Goal: Information Seeking & Learning: Learn about a topic

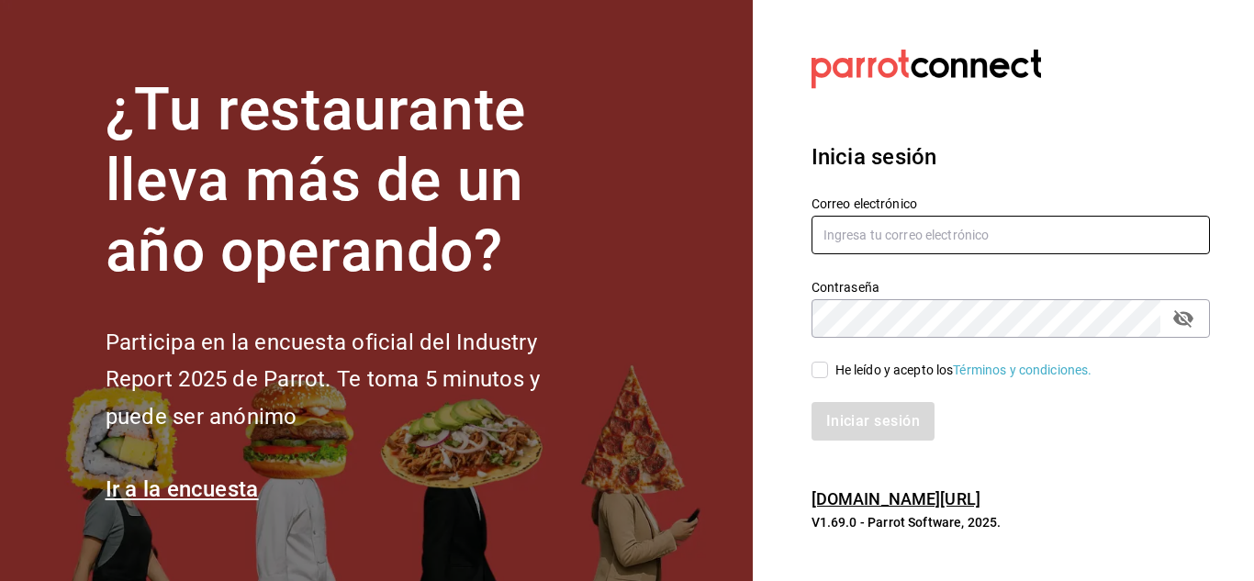
type input "ahambletonm@gmail.com"
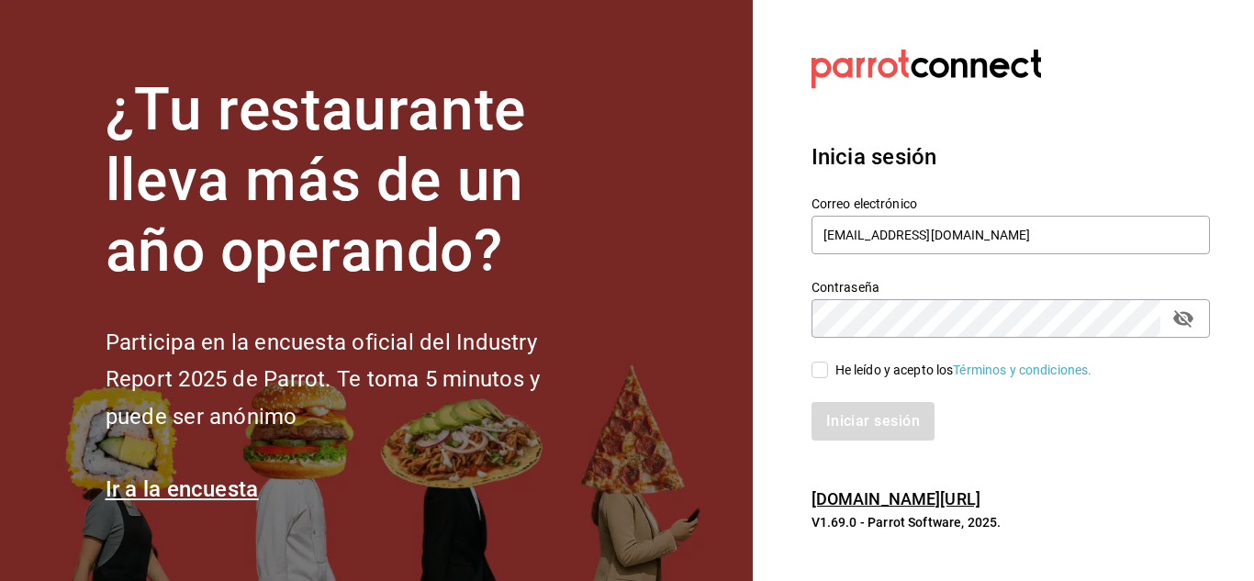
click at [825, 366] on input "He leído y acepto los Términos y condiciones." at bounding box center [819, 370] width 17 height 17
checkbox input "true"
click at [856, 419] on button "Iniciar sesión" at bounding box center [873, 421] width 125 height 39
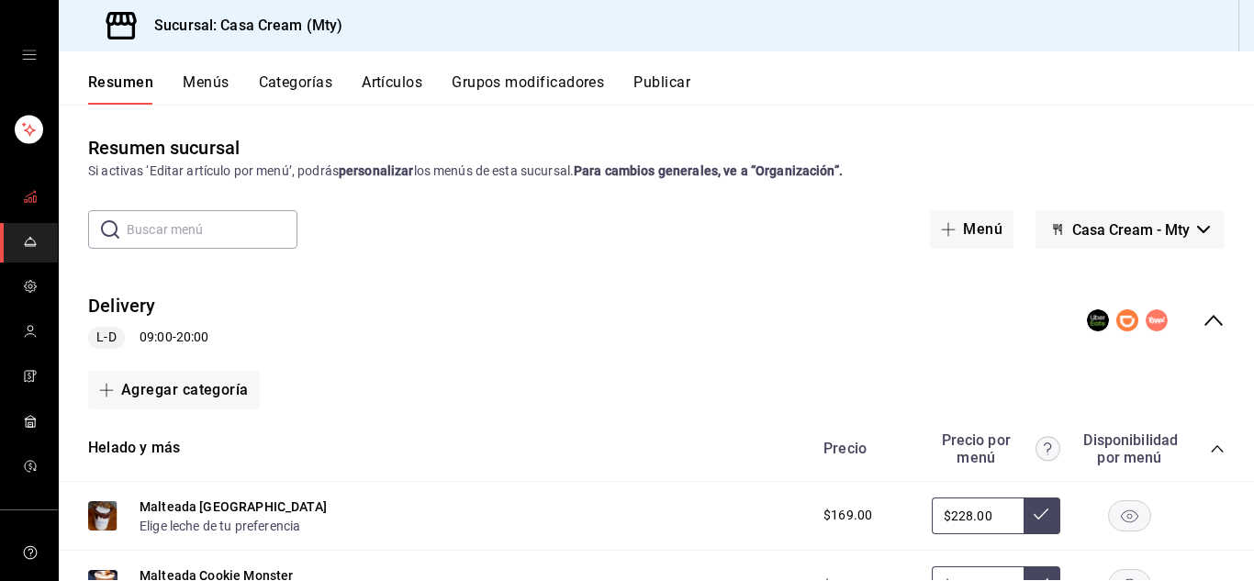
click at [28, 189] on icon "mailbox folders" at bounding box center [30, 196] width 15 height 15
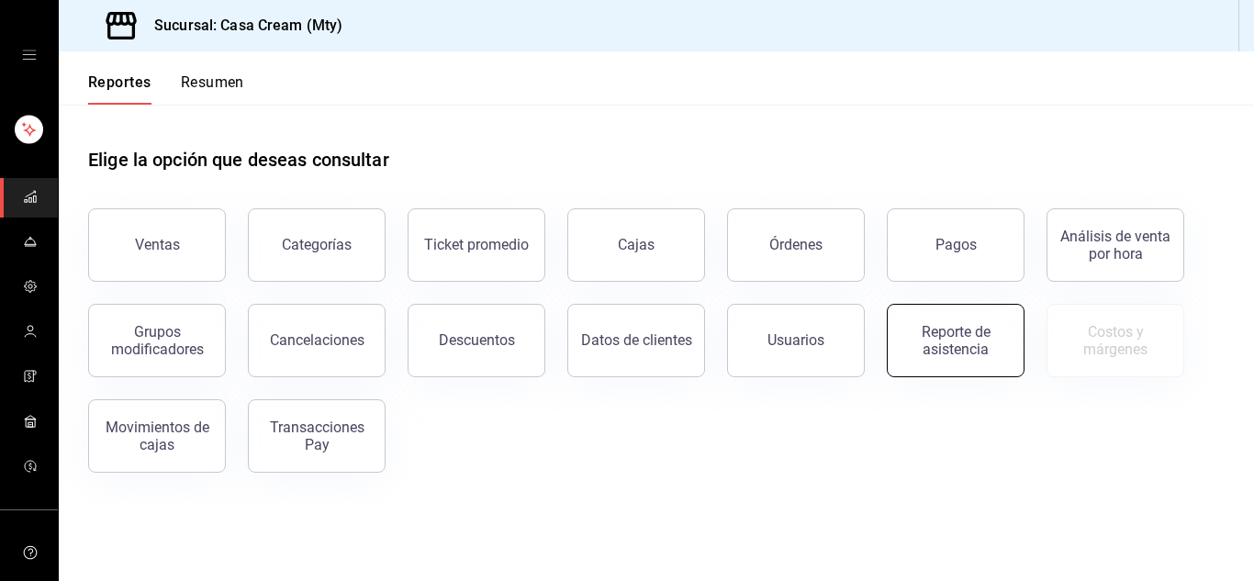
click at [942, 343] on div "Reporte de asistencia" at bounding box center [956, 340] width 114 height 35
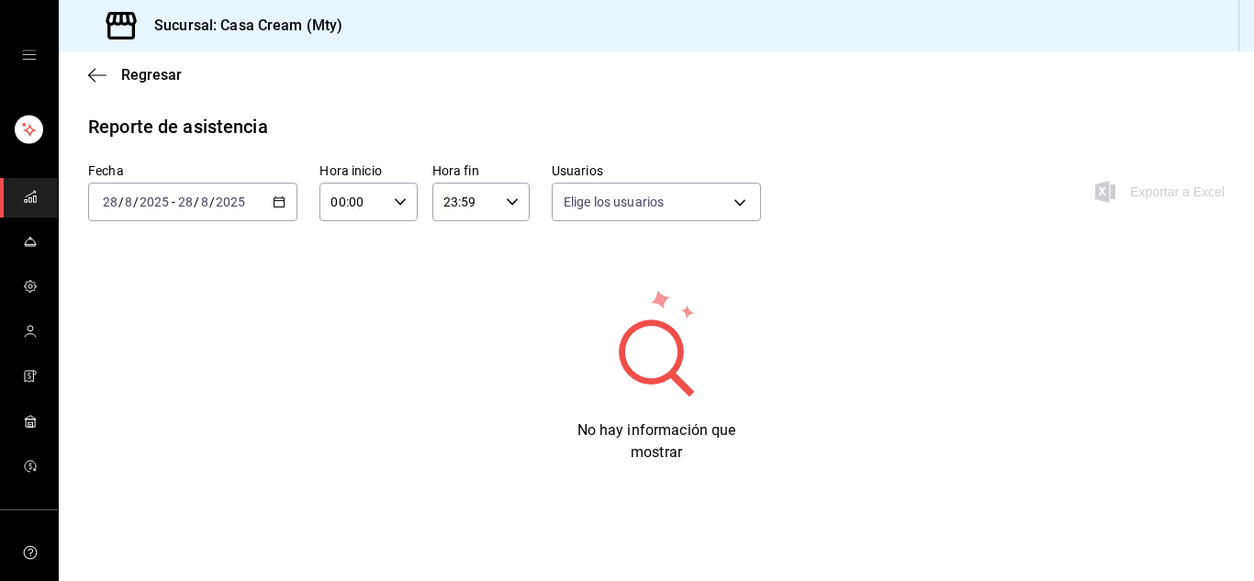
type input "8581a7b8-123c-4e0f-a79d-19910fab4c38,debd9912-1880-4609-8d83-f89f9d085f0b,da977…"
click at [285, 198] on \(Stroke\) "button" at bounding box center [279, 202] width 11 height 10
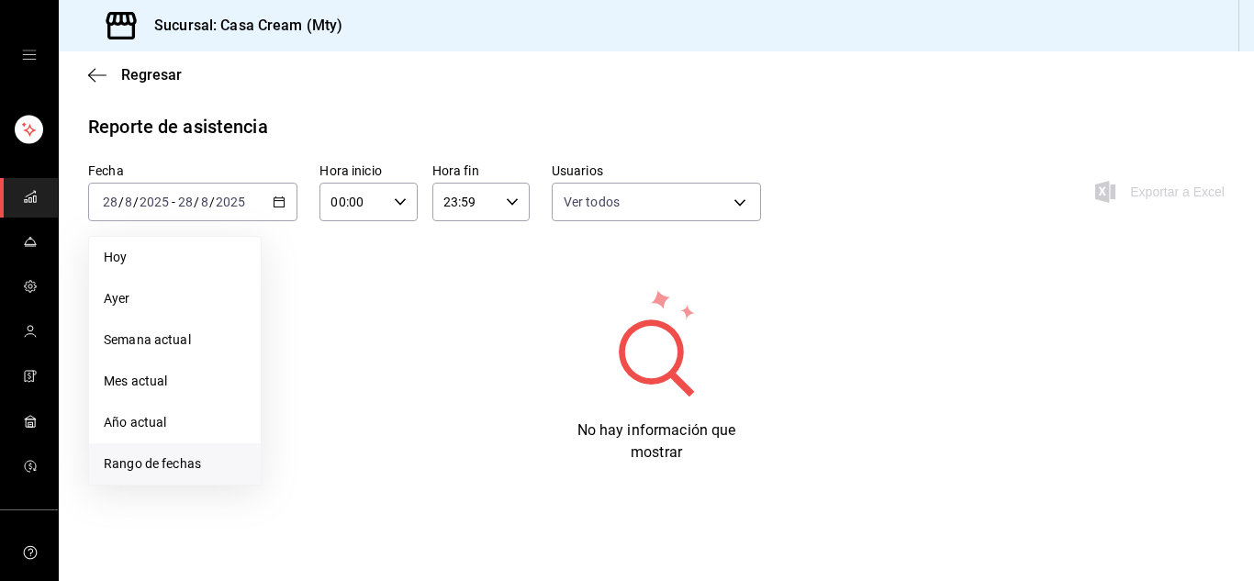
click at [167, 472] on span "Rango de fechas" at bounding box center [175, 463] width 142 height 19
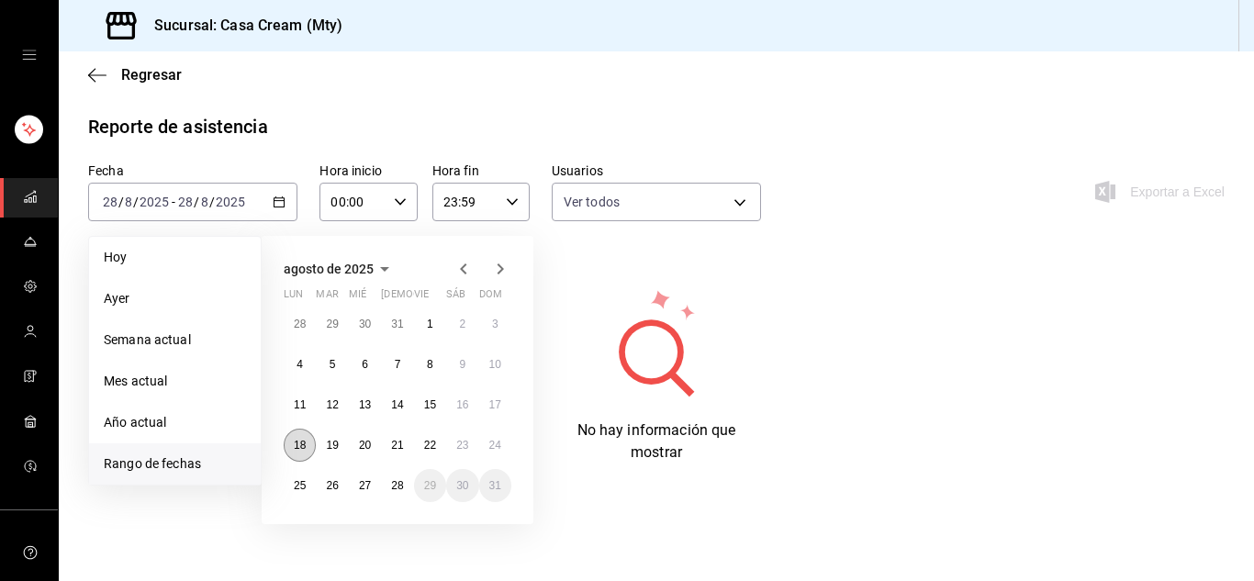
click at [302, 442] on abbr "18" at bounding box center [300, 445] width 12 height 13
click at [296, 483] on abbr "25" at bounding box center [300, 485] width 12 height 13
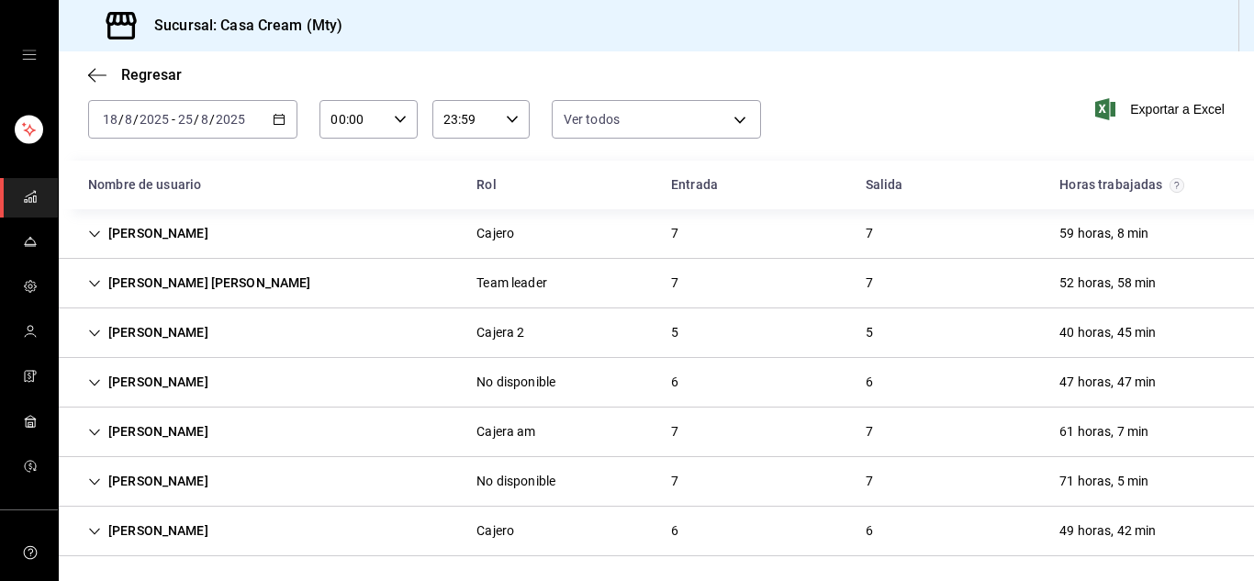
scroll to position [87, 0]
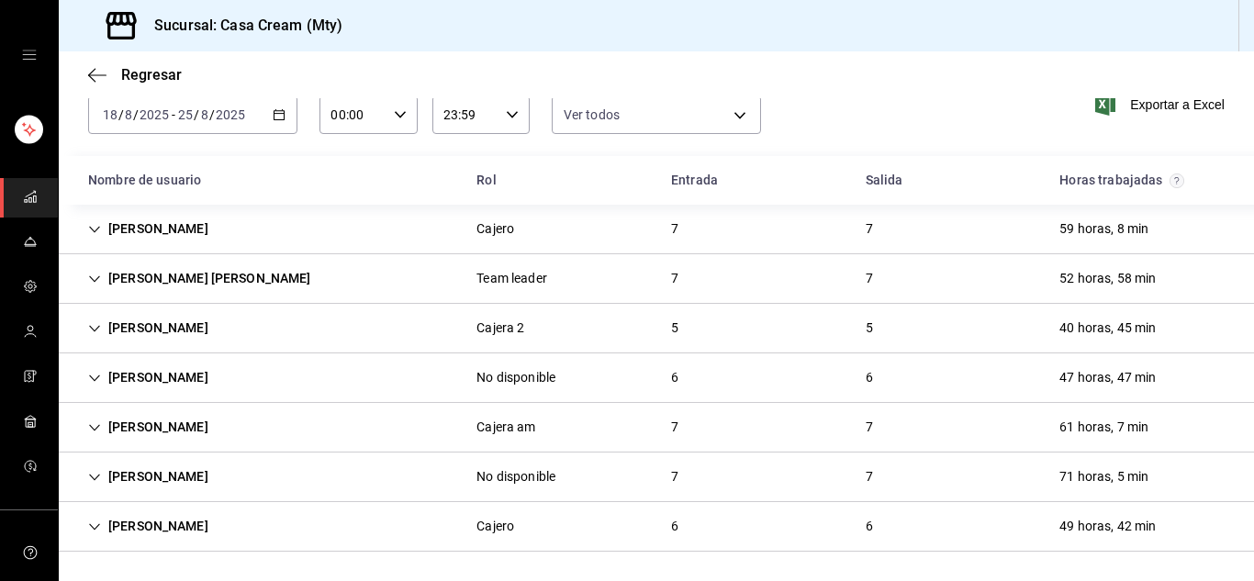
click at [1057, 527] on div "49 horas, 42 min" at bounding box center [1108, 526] width 126 height 34
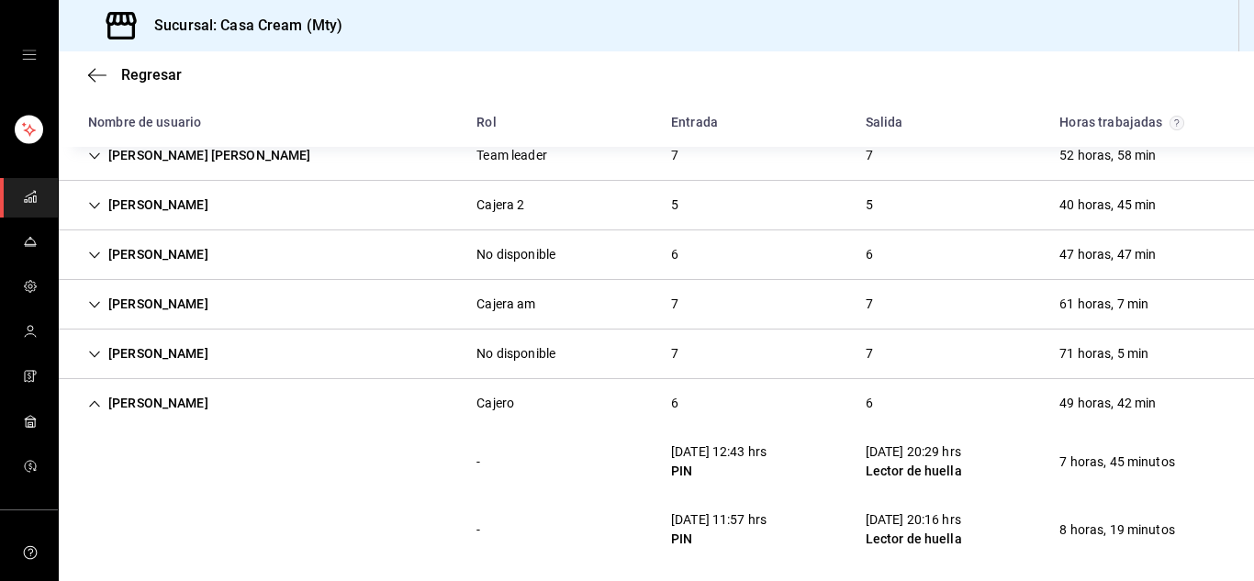
scroll to position [205, 0]
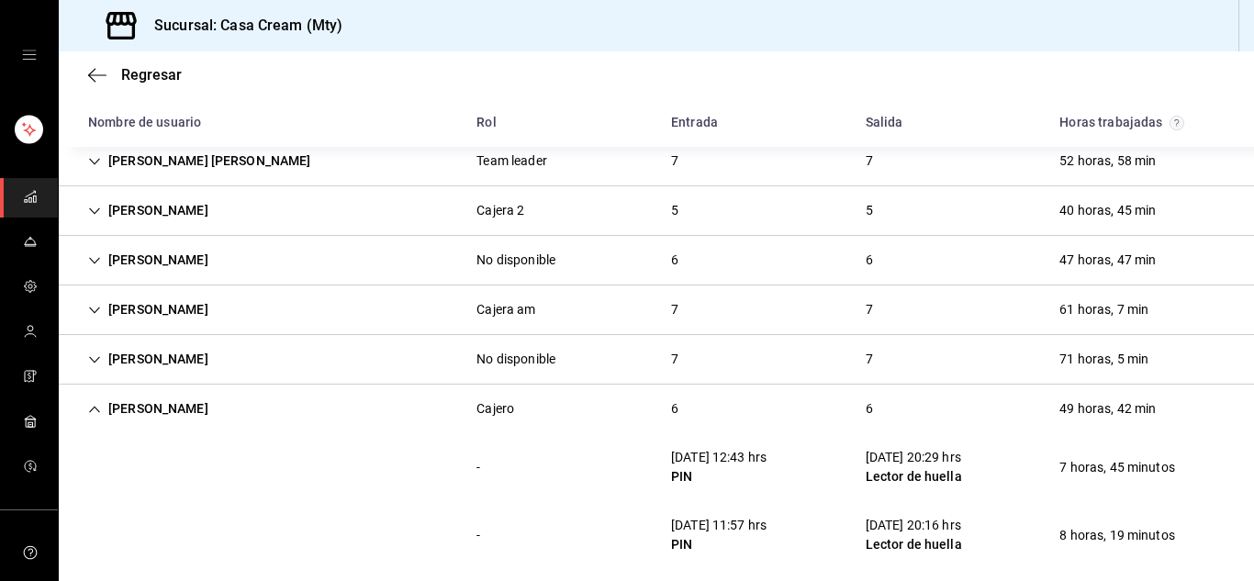
click at [104, 359] on div "Sarahi Espionsa" at bounding box center [148, 359] width 150 height 34
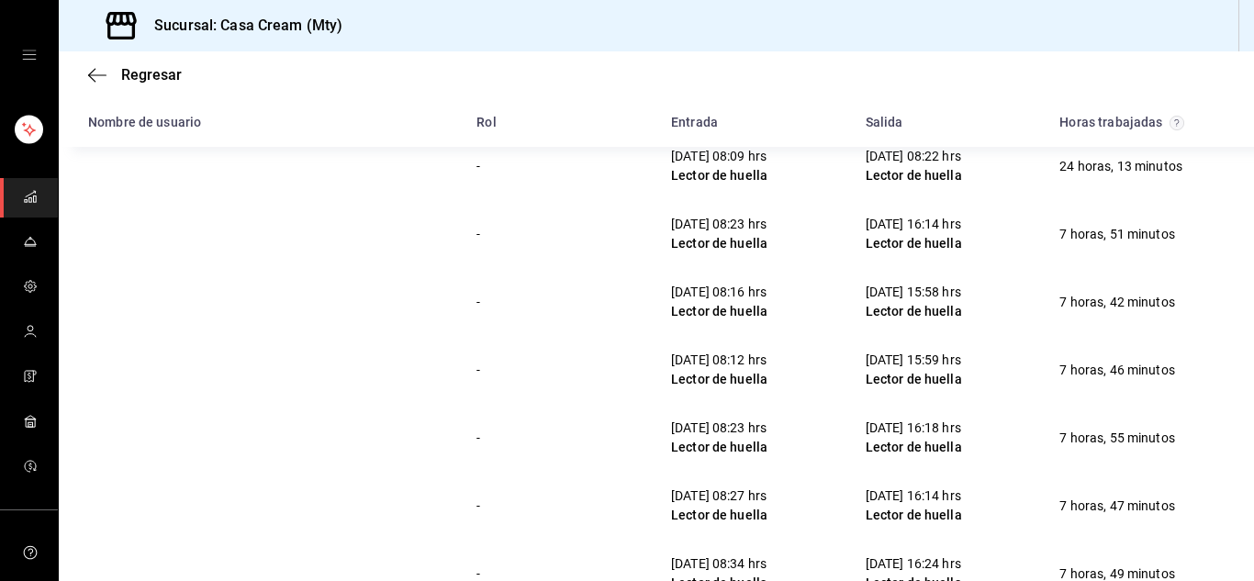
scroll to position [459, 0]
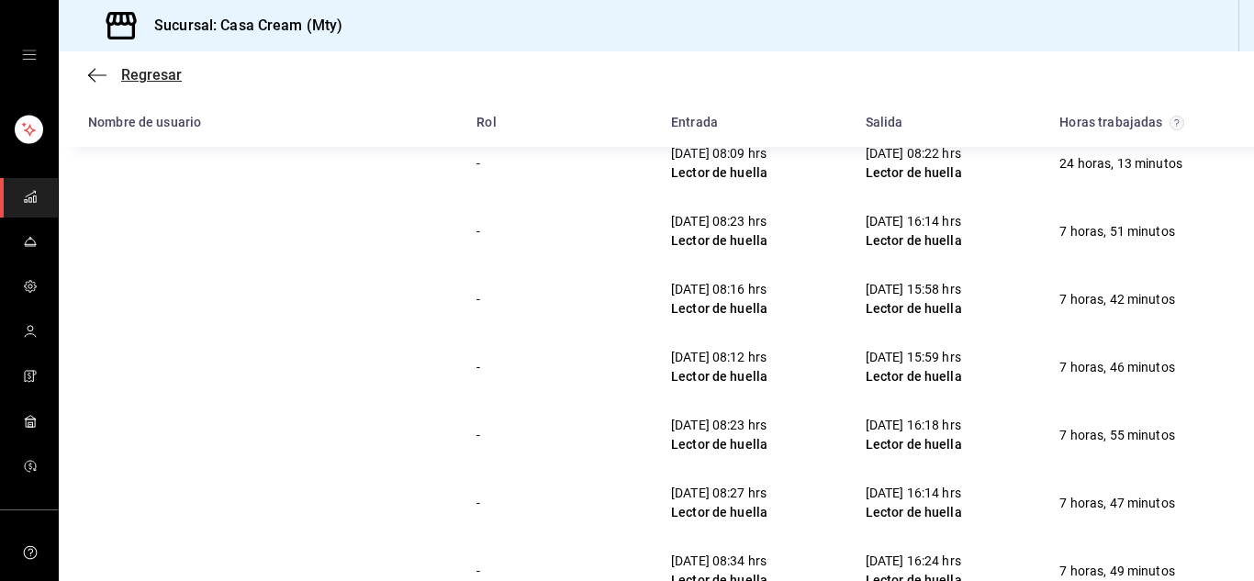
click at [95, 69] on icon "button" at bounding box center [91, 75] width 7 height 14
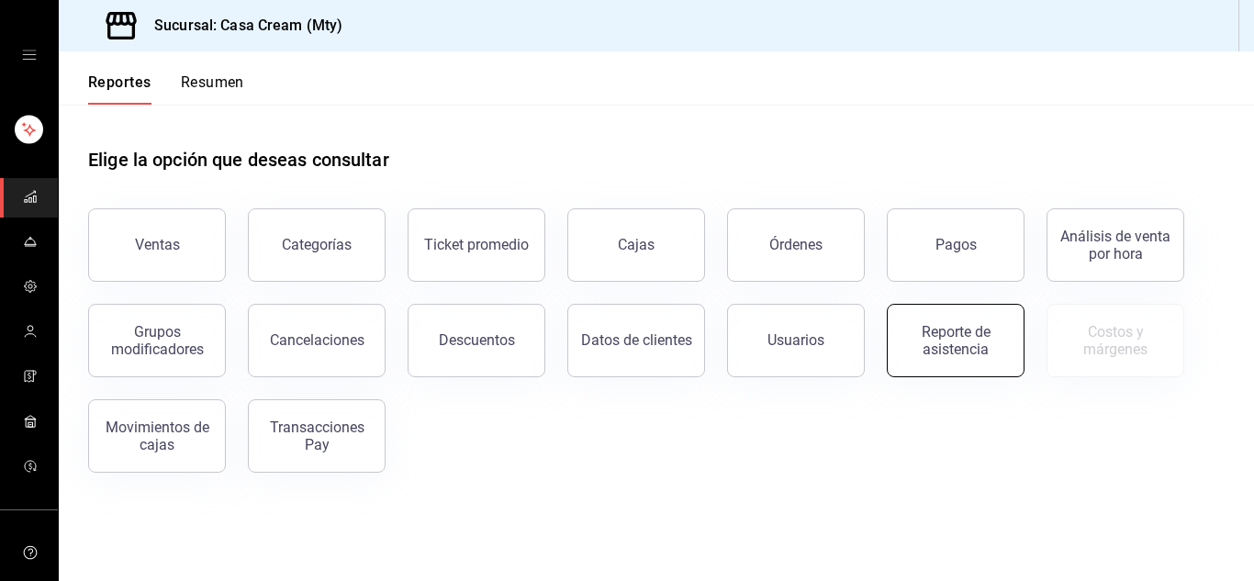
click at [939, 341] on div "Reporte de asistencia" at bounding box center [956, 340] width 114 height 35
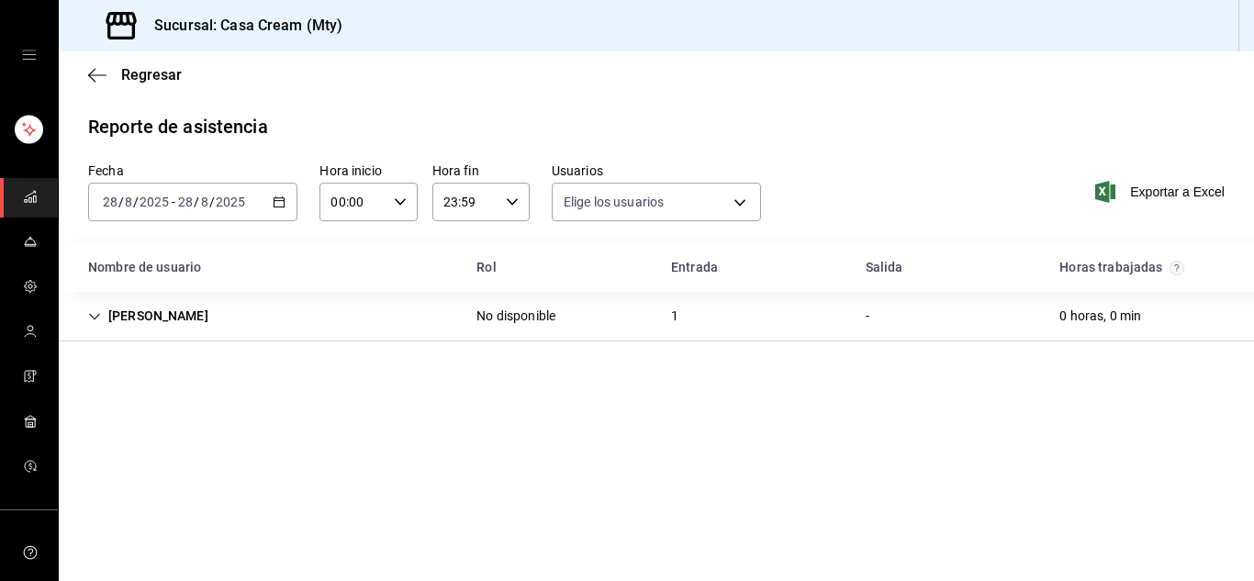
type input "8581a7b8-123c-4e0f-a79d-19910fab4c38,debd9912-1880-4609-8d83-f89f9d085f0b,da977…"
click at [140, 200] on input "2025" at bounding box center [154, 202] width 31 height 15
click at [276, 201] on \(Stroke\) "button" at bounding box center [279, 200] width 10 height 1
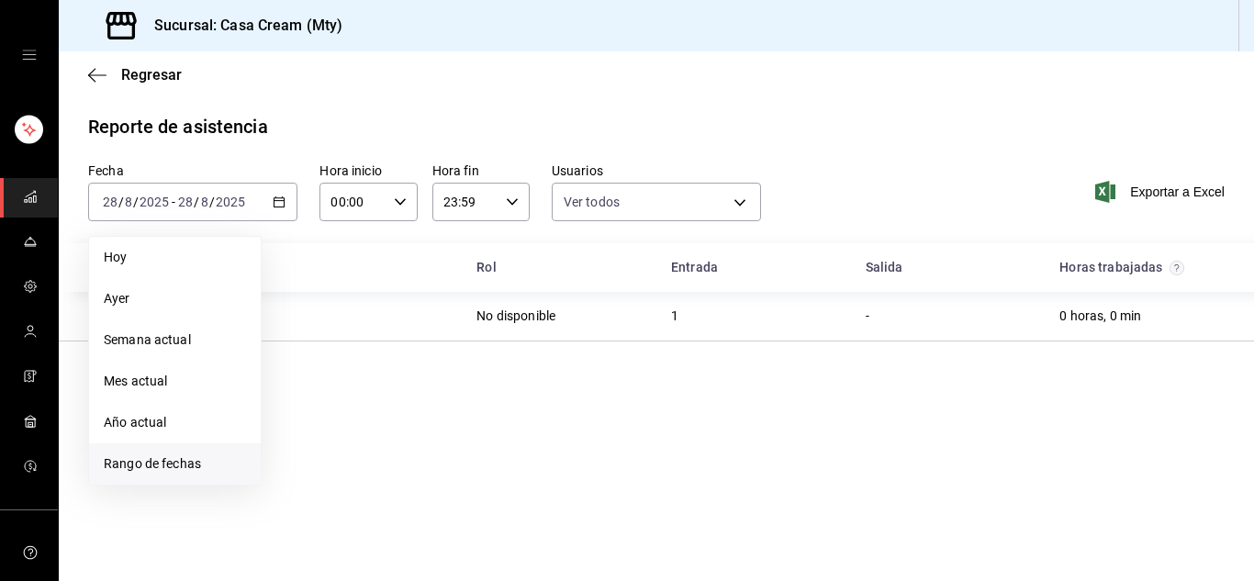
click at [168, 467] on span "Rango de fechas" at bounding box center [175, 463] width 142 height 19
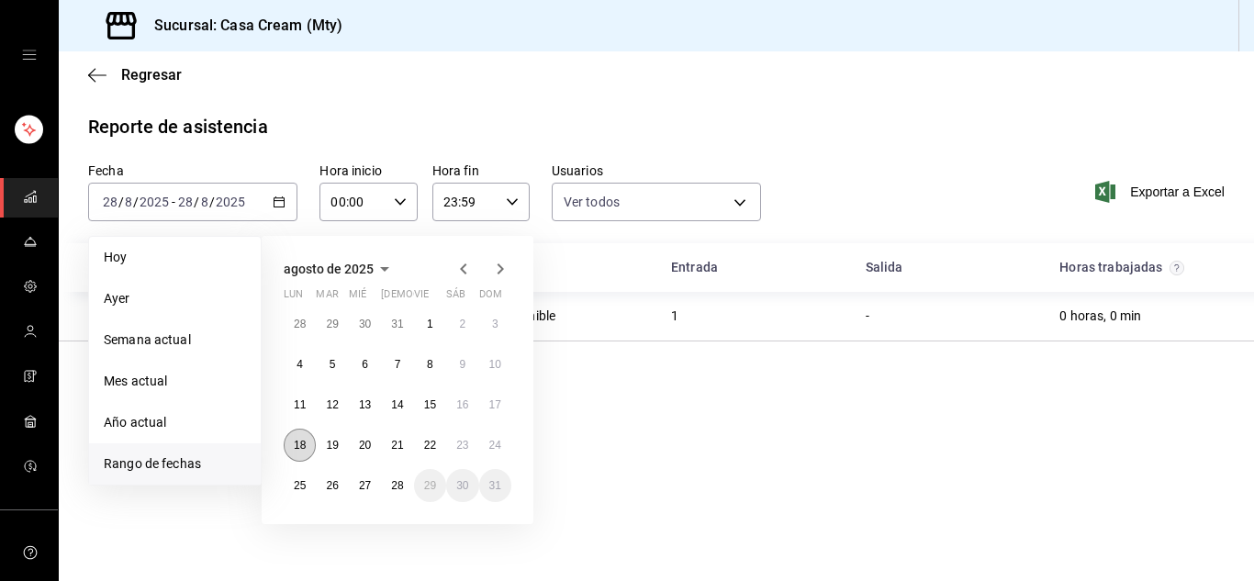
click at [299, 441] on abbr "18" at bounding box center [300, 445] width 12 height 13
click at [302, 475] on button "25" at bounding box center [300, 485] width 32 height 33
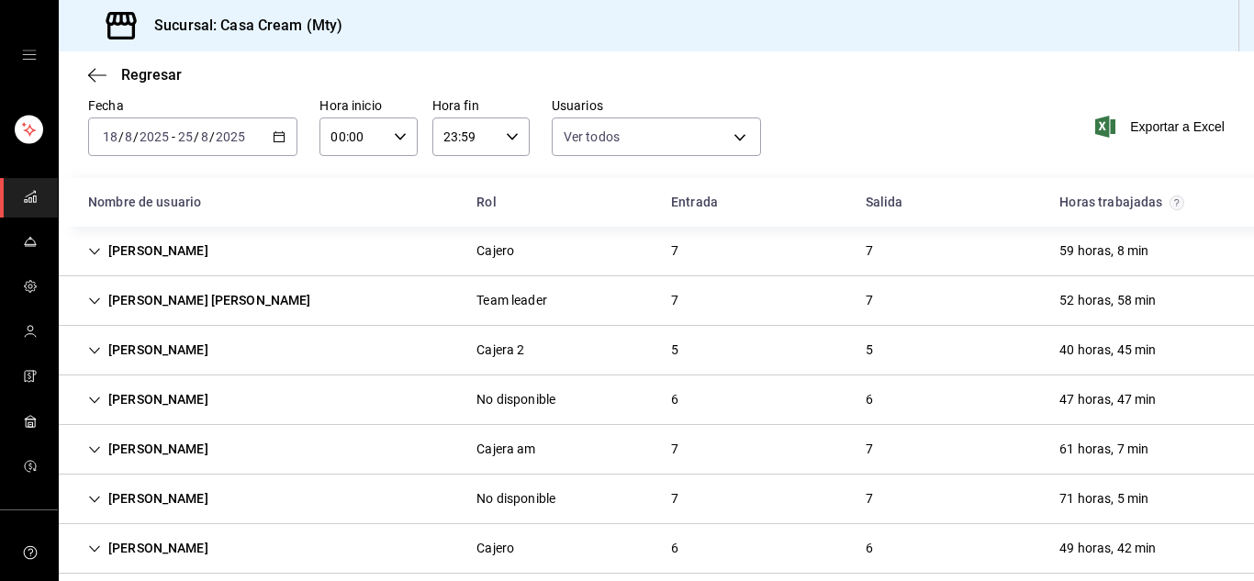
scroll to position [67, 0]
click at [1045, 403] on div "47 horas, 47 min" at bounding box center [1108, 398] width 126 height 34
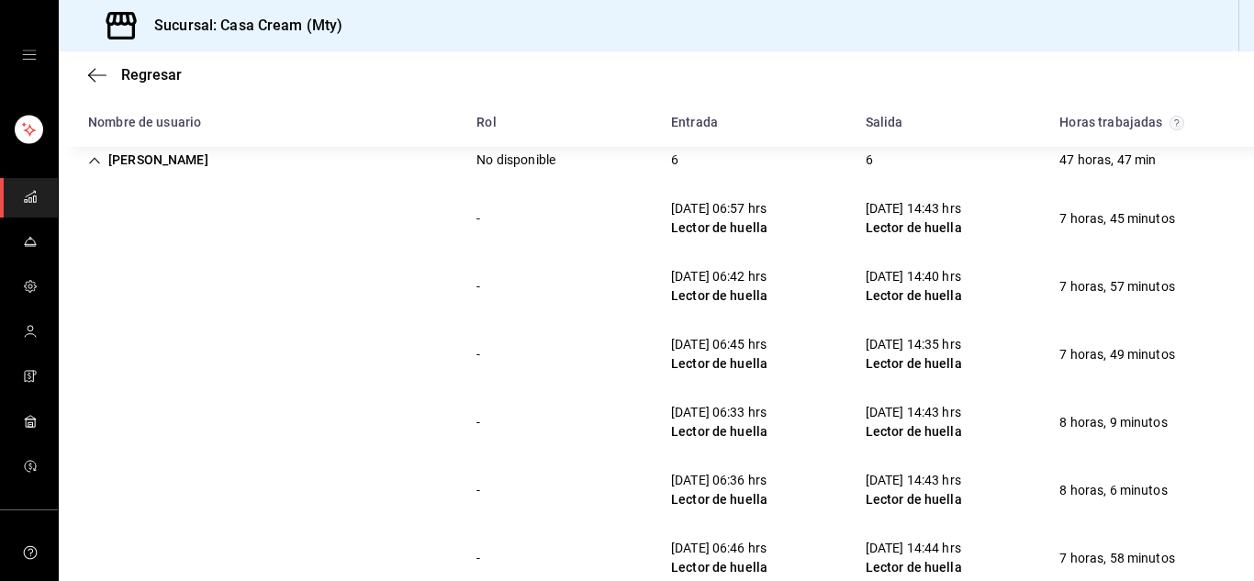
scroll to position [303, 0]
click at [93, 159] on icon "Cell" at bounding box center [94, 162] width 13 height 13
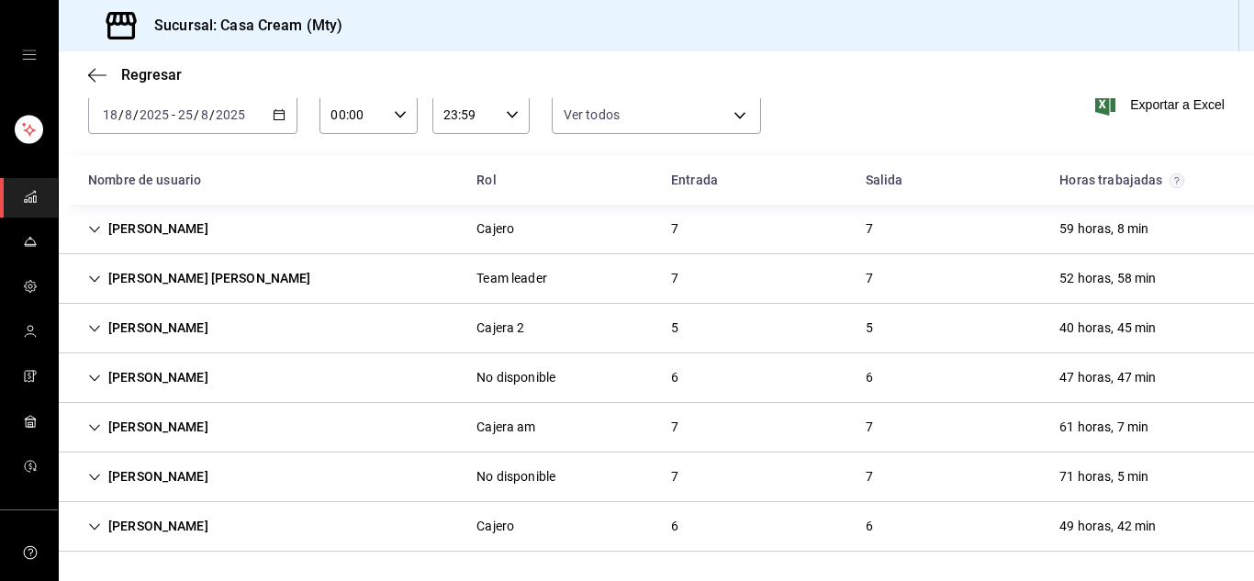
scroll to position [87, 0]
click at [1069, 222] on div "59 horas, 8 min" at bounding box center [1104, 229] width 118 height 34
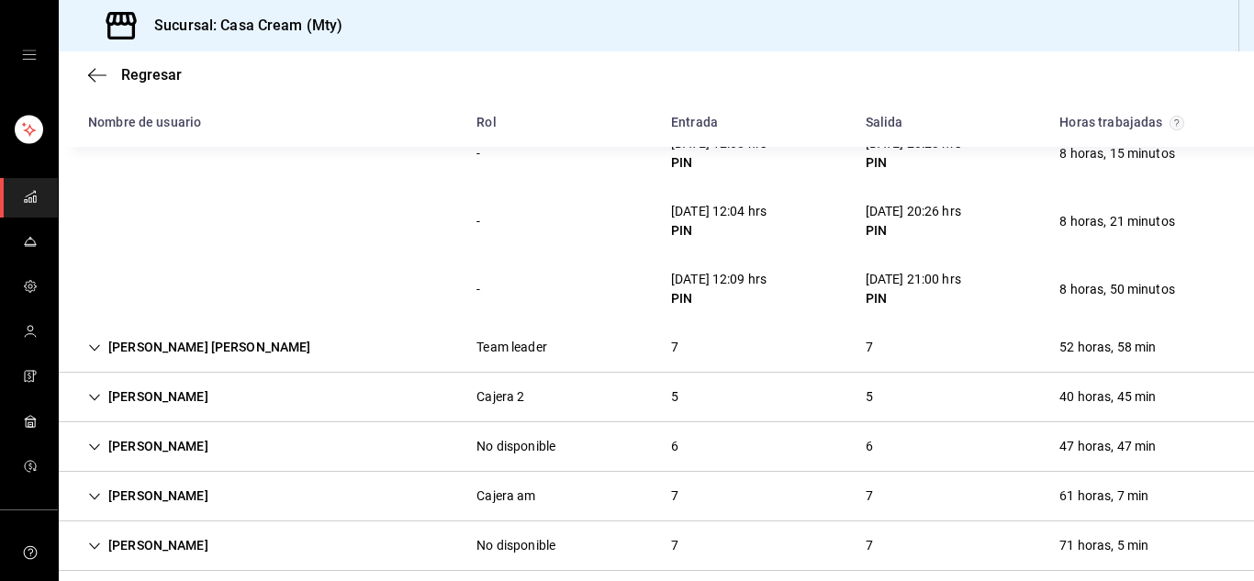
scroll to position [499, 0]
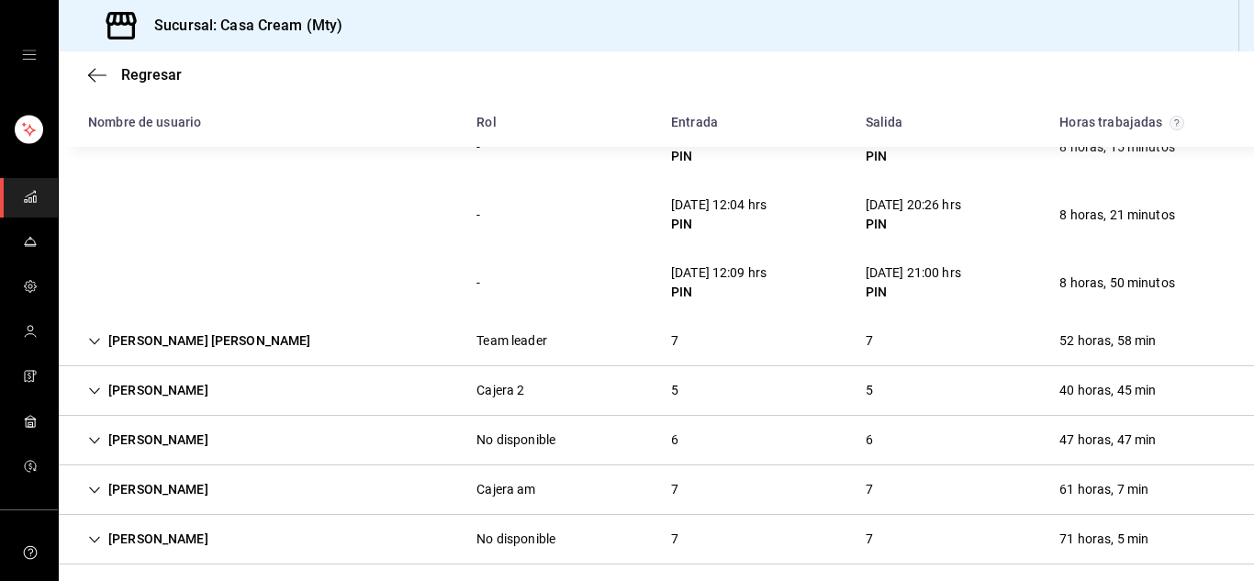
click at [159, 348] on div "Juan Emilio Rodriguez" at bounding box center [199, 341] width 252 height 34
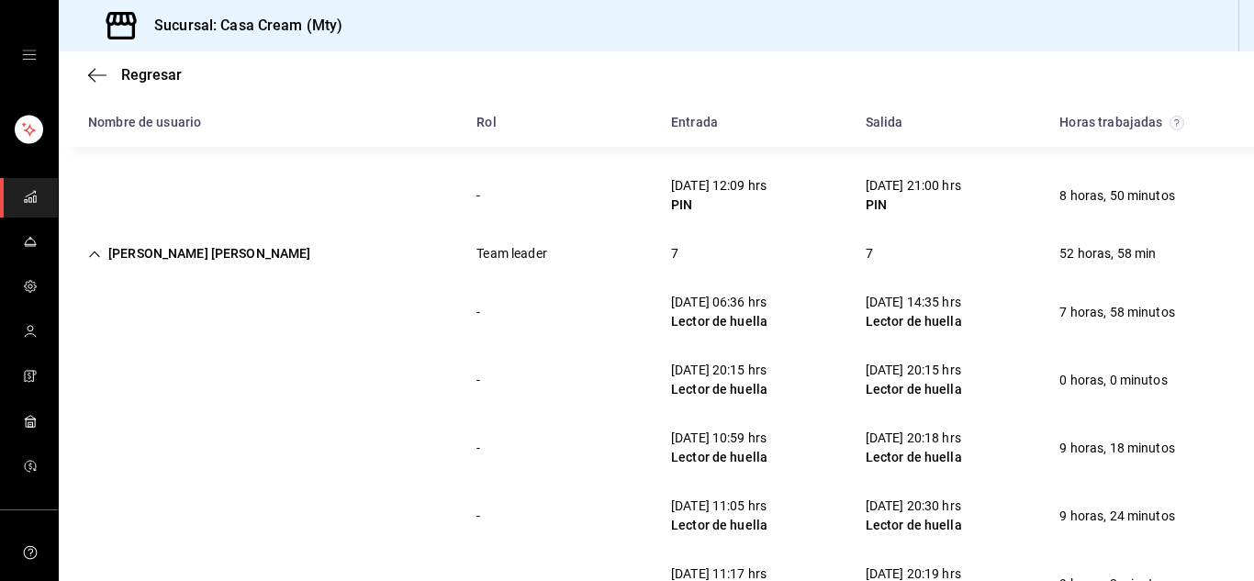
scroll to position [543, 0]
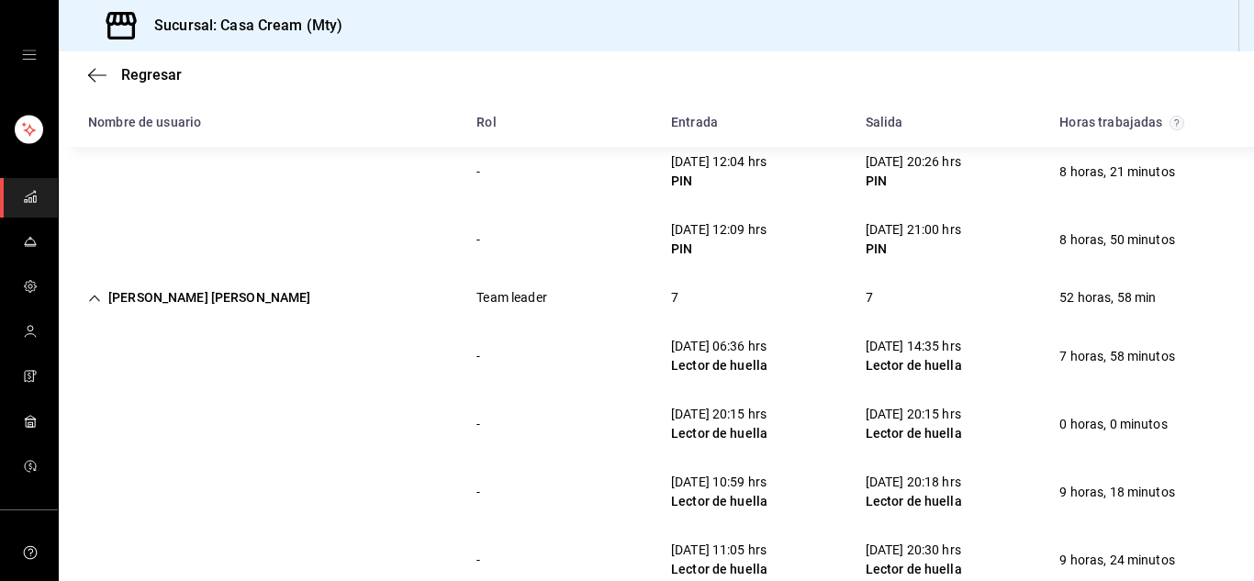
click at [128, 291] on div "Juan Emilio Rodriguez" at bounding box center [199, 298] width 252 height 34
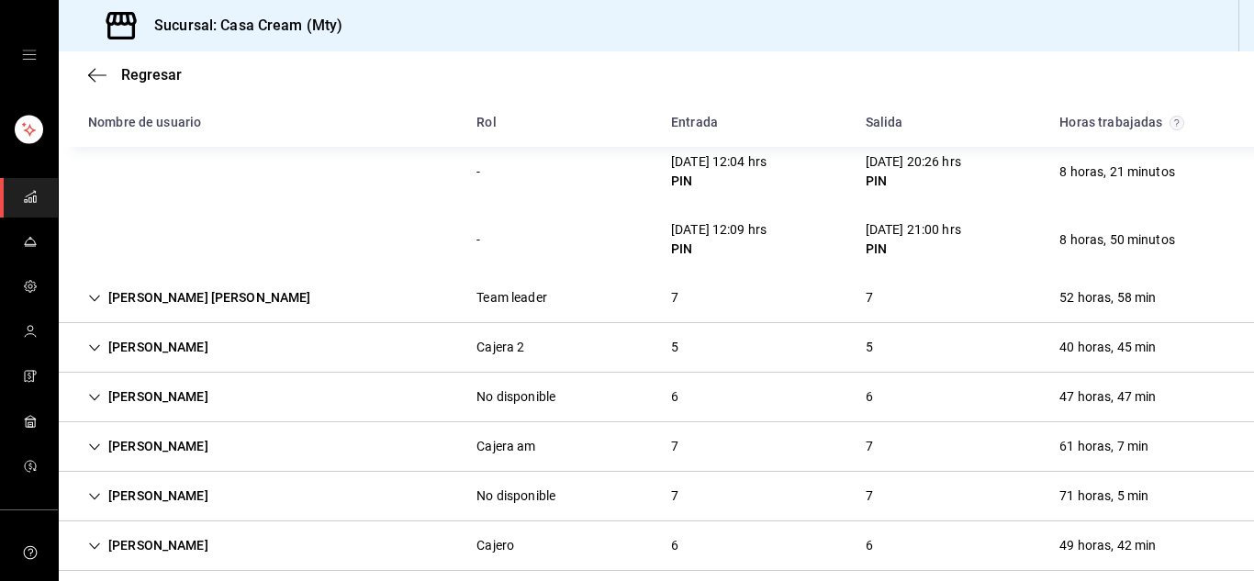
click at [133, 449] on div "Brenda Cavazos" at bounding box center [148, 447] width 150 height 34
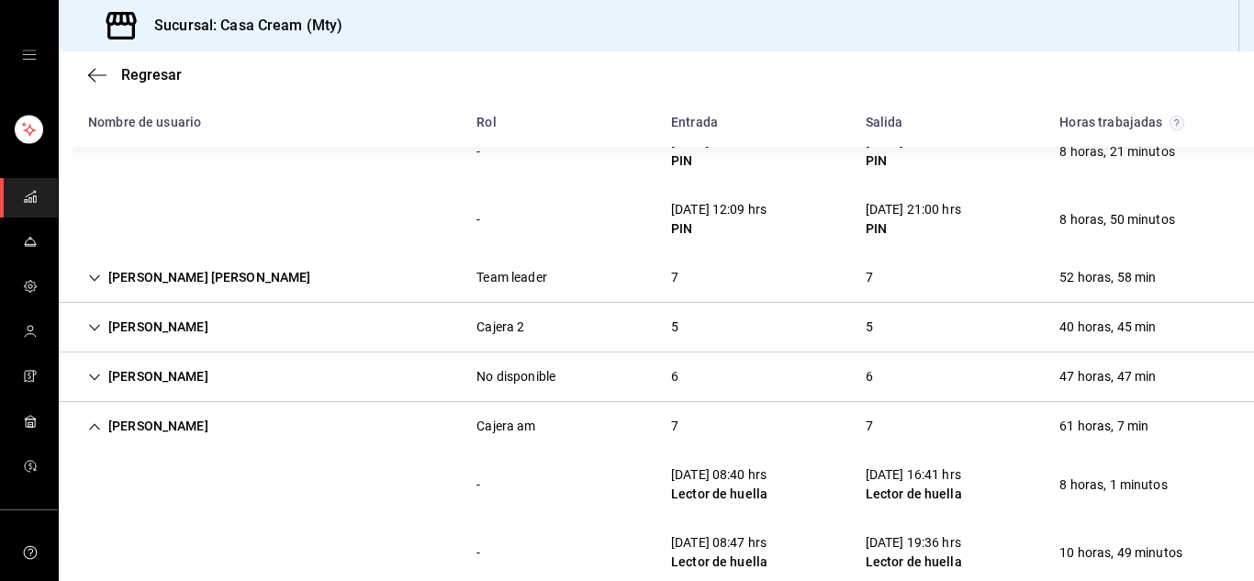
scroll to position [565, 0]
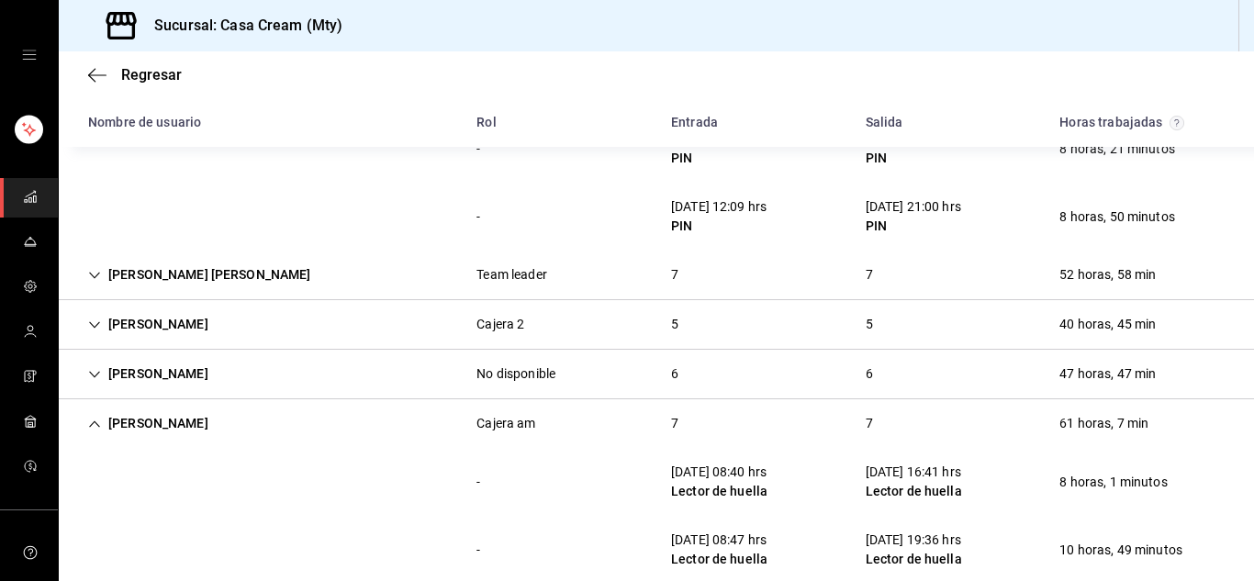
click at [94, 419] on icon "Cell" at bounding box center [94, 424] width 13 height 13
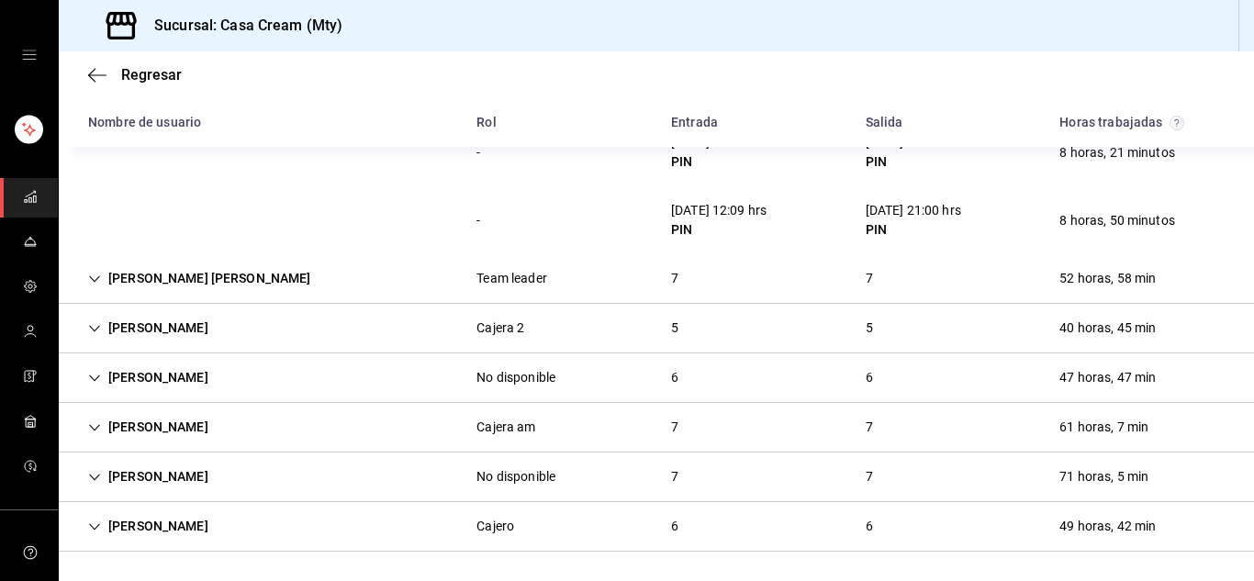
scroll to position [562, 0]
click at [103, 77] on icon "button" at bounding box center [97, 75] width 18 height 17
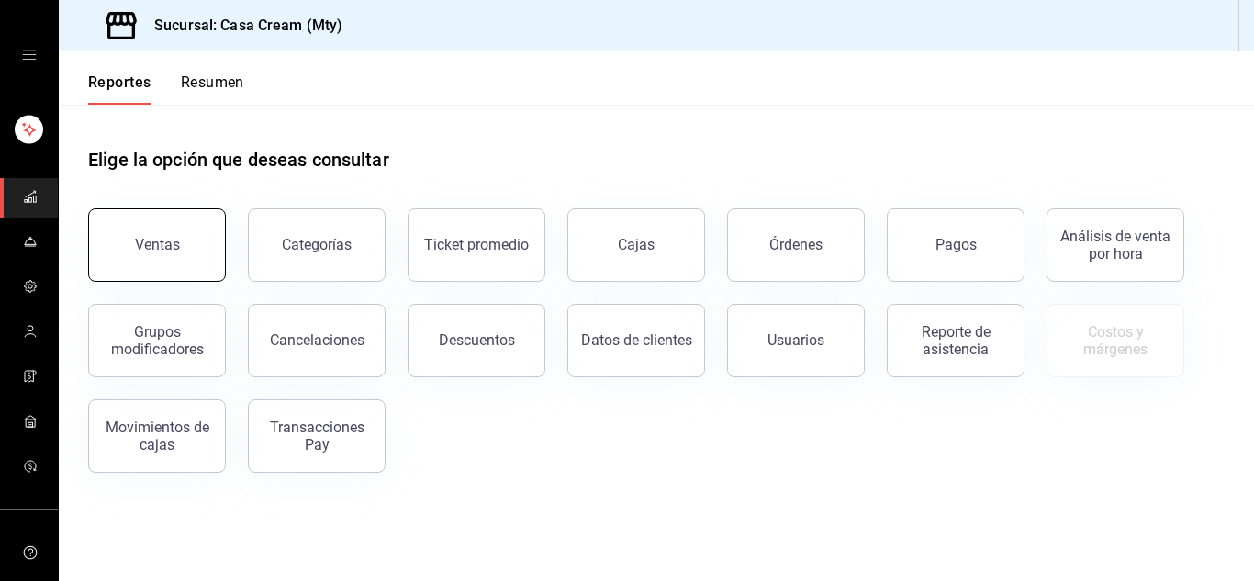
click at [167, 250] on div "Ventas" at bounding box center [157, 244] width 45 height 17
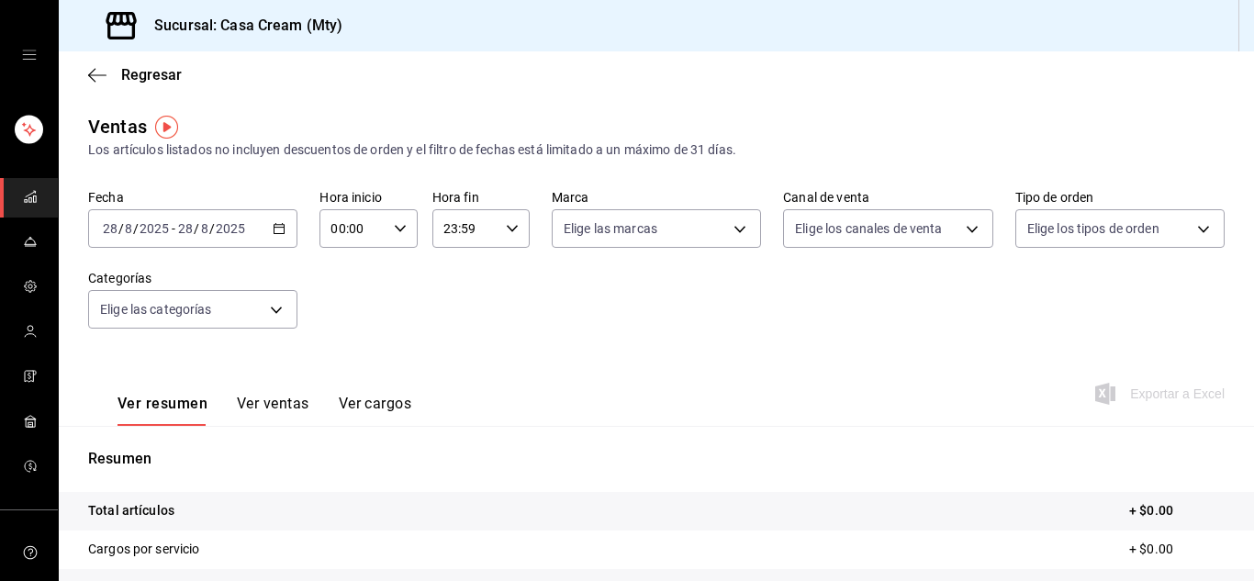
click at [274, 233] on \(Stroke\) "button" at bounding box center [279, 229] width 11 height 10
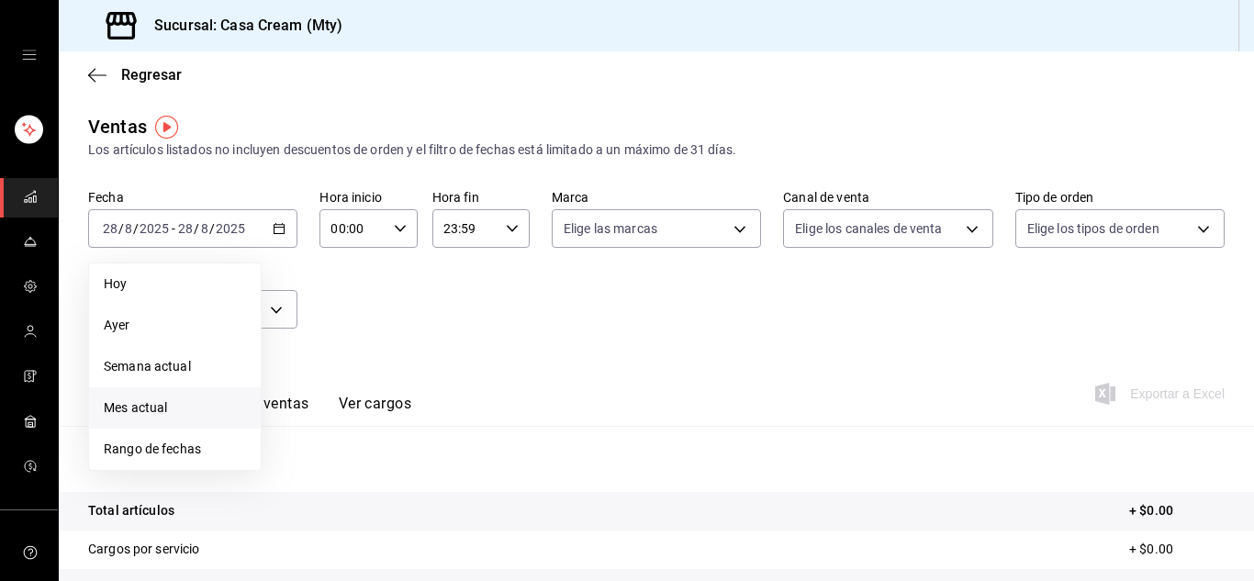
click at [180, 404] on span "Mes actual" at bounding box center [175, 407] width 142 height 19
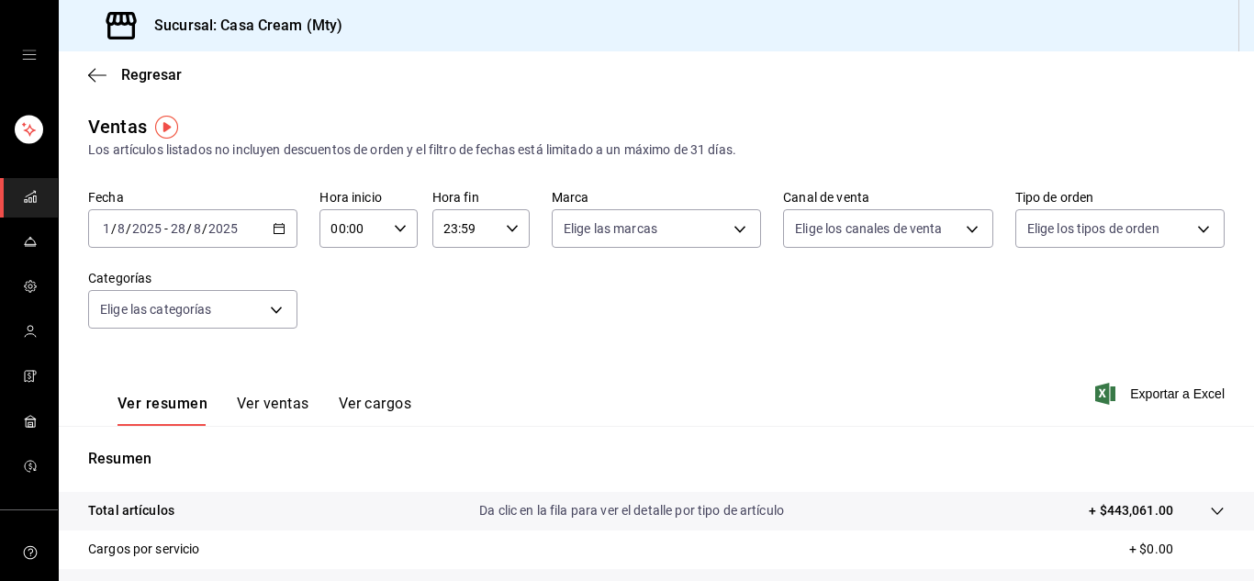
click at [824, 74] on div "Regresar" at bounding box center [656, 74] width 1195 height 47
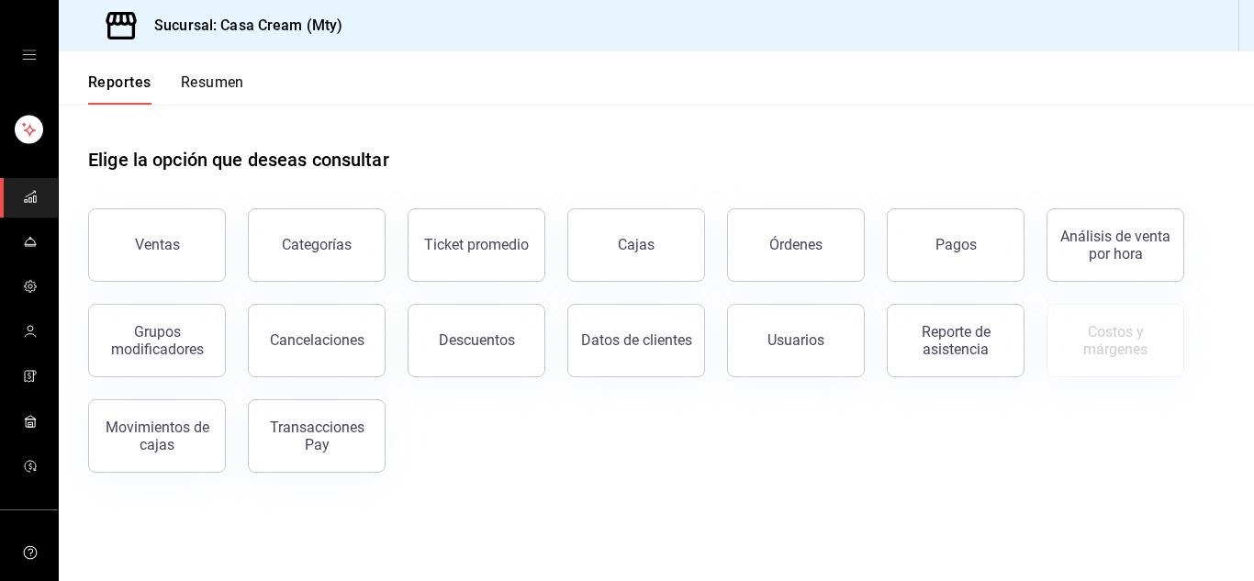
scroll to position [99, 0]
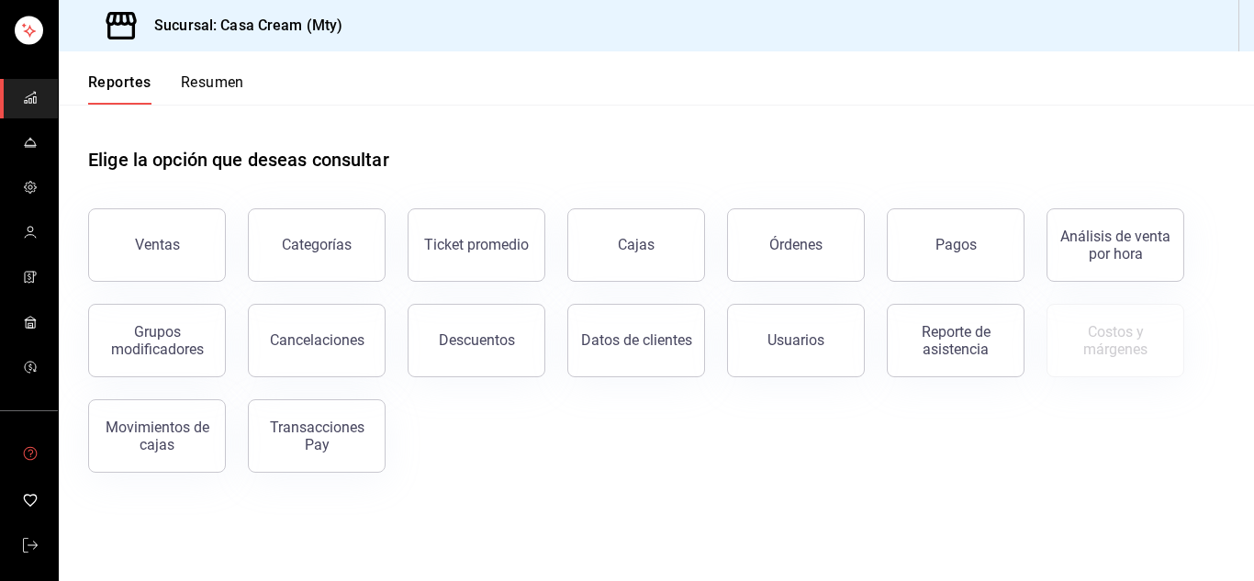
click at [30, 457] on icon "mailbox folders" at bounding box center [30, 453] width 15 height 15
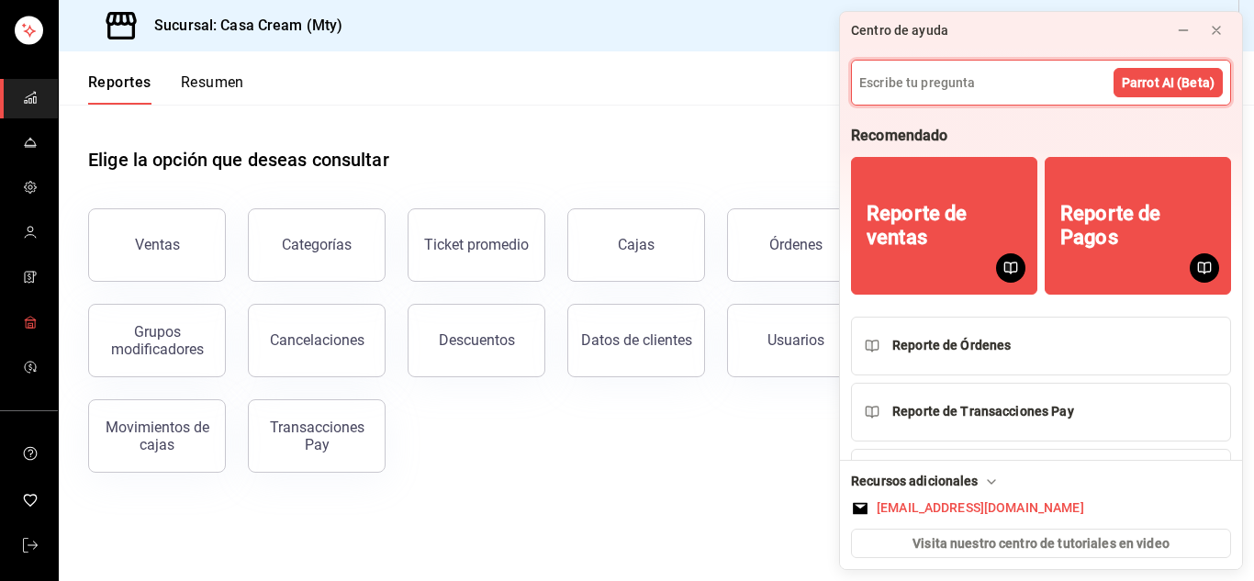
click at [35, 315] on link "mailbox folders" at bounding box center [29, 323] width 58 height 39
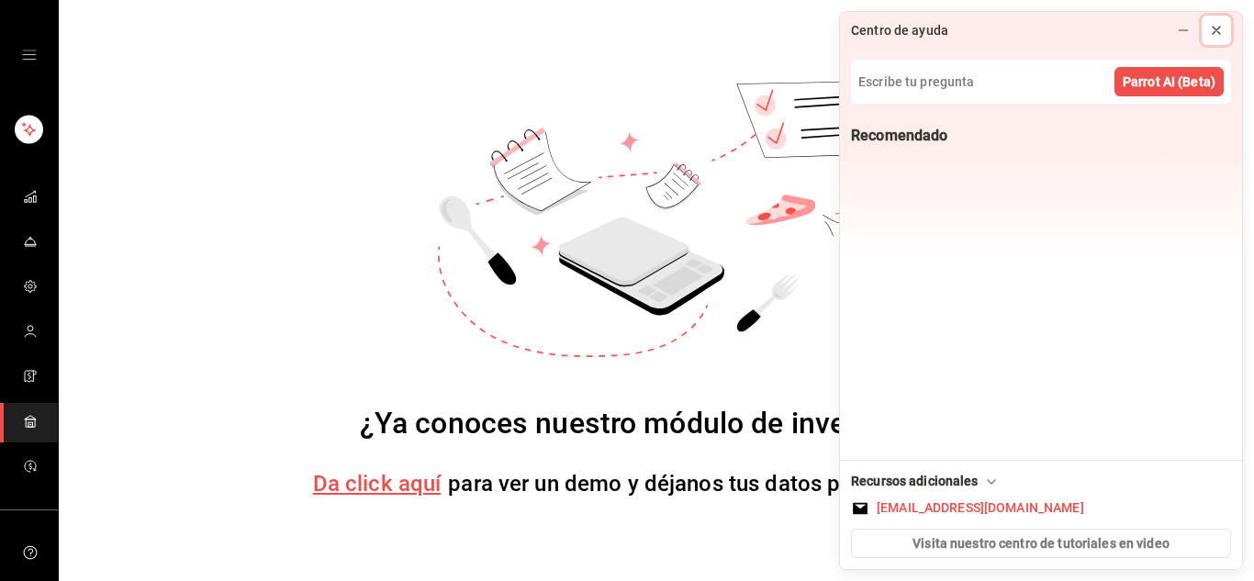
click at [1214, 28] on icon at bounding box center [1216, 30] width 7 height 7
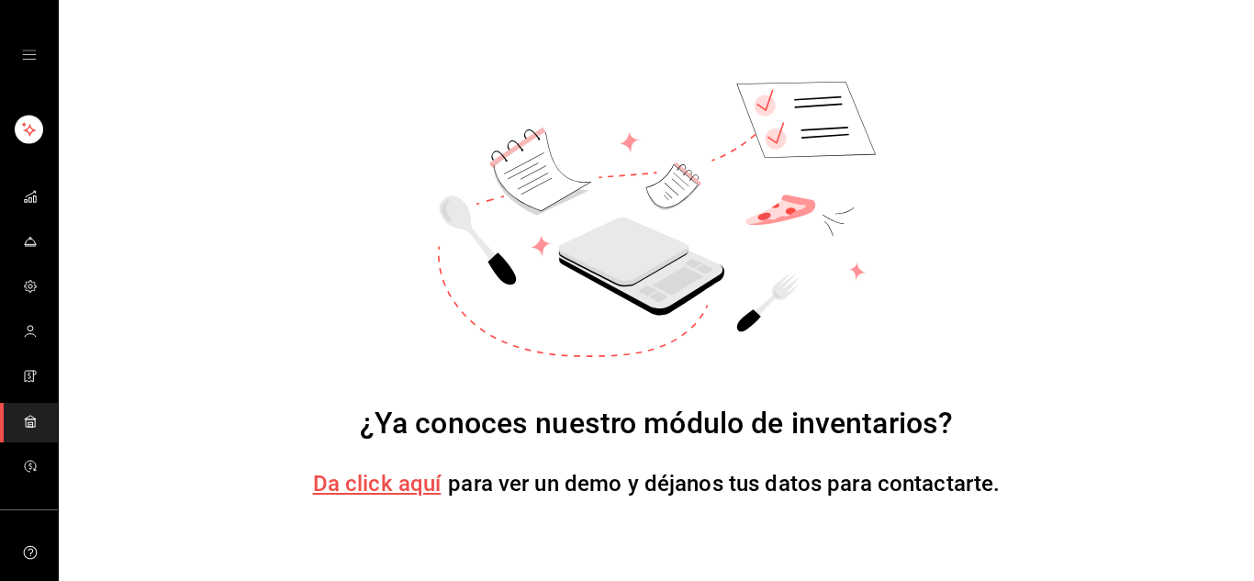
click at [411, 481] on span "Da click aquí" at bounding box center [377, 484] width 129 height 26
click at [28, 416] on icon "mailbox folders" at bounding box center [30, 421] width 15 height 15
click at [27, 469] on icon "mailbox folders" at bounding box center [30, 466] width 15 height 15
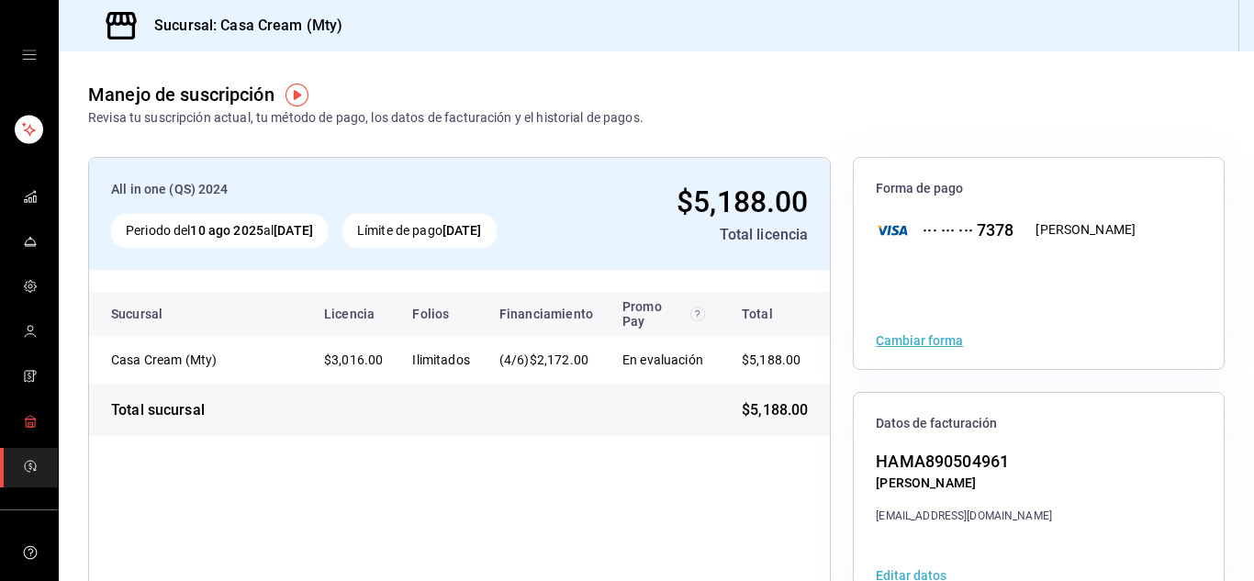
click at [24, 417] on icon "mailbox folders" at bounding box center [29, 418] width 11 height 4
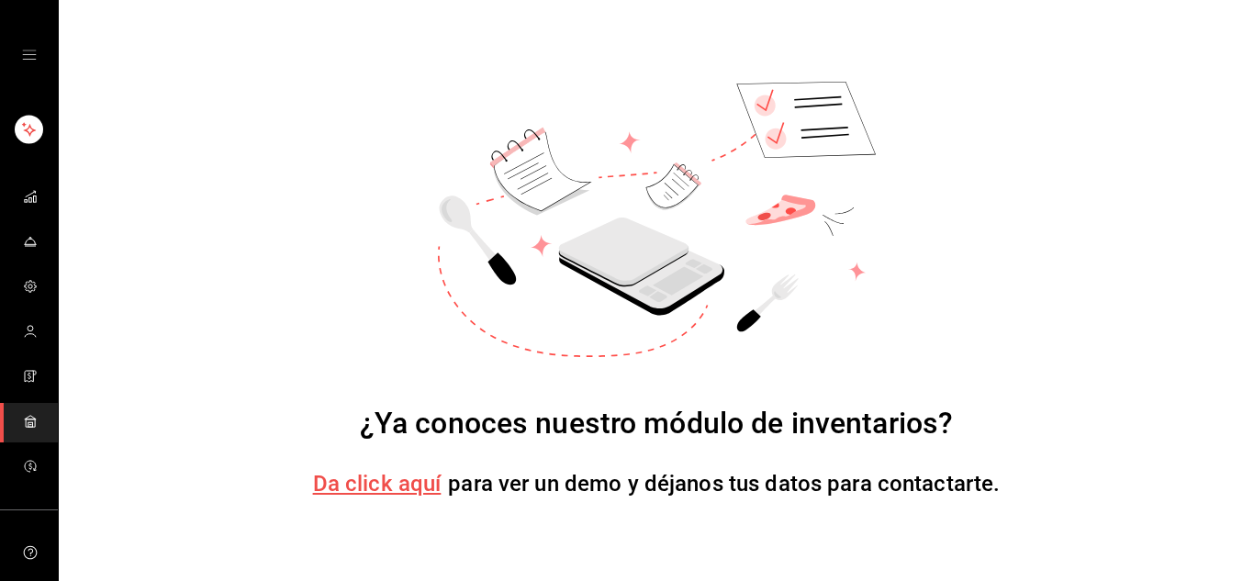
click at [420, 492] on span "Da click aquí" at bounding box center [377, 484] width 129 height 26
click at [29, 414] on icon "mailbox folders" at bounding box center [30, 421] width 15 height 15
click at [23, 430] on span "mailbox folders" at bounding box center [30, 422] width 15 height 25
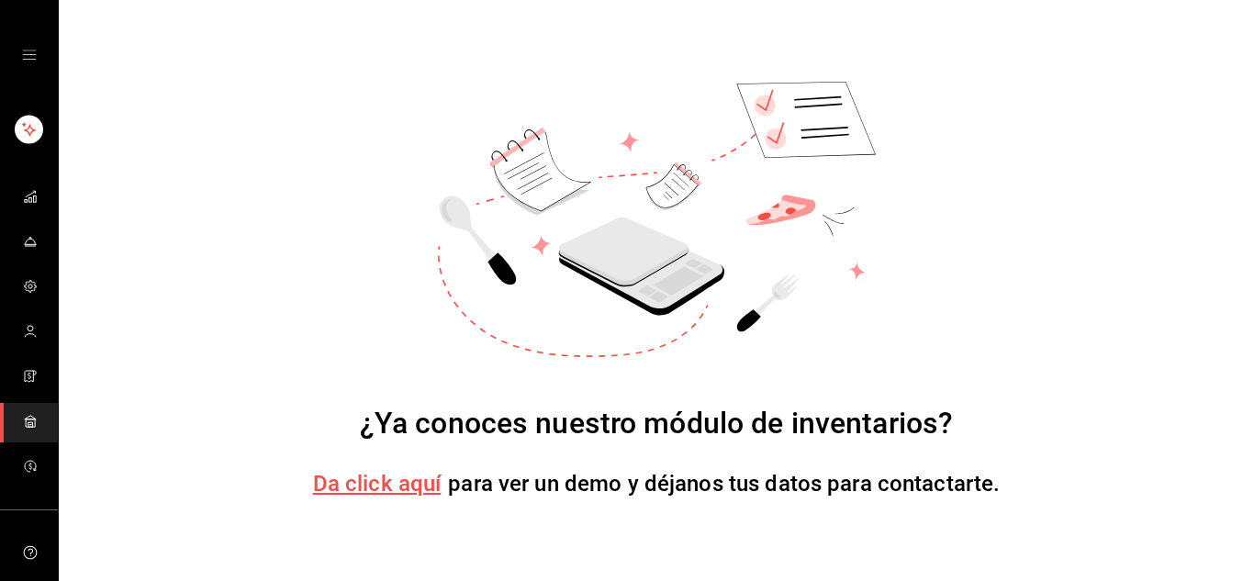
click at [15, 57] on div "mailbox folders" at bounding box center [29, 55] width 58 height 110
click at [23, 54] on icon "open drawer" at bounding box center [29, 55] width 15 height 15
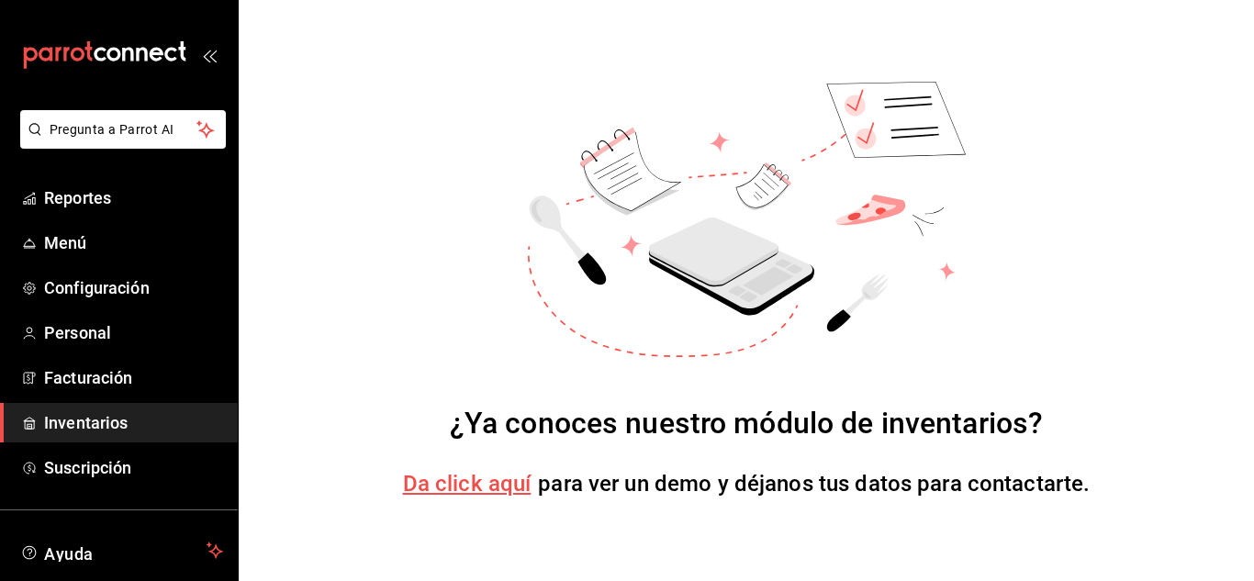
click at [73, 409] on link "Inventarios" at bounding box center [119, 422] width 238 height 39
click at [91, 419] on span "Inventarios" at bounding box center [133, 422] width 179 height 25
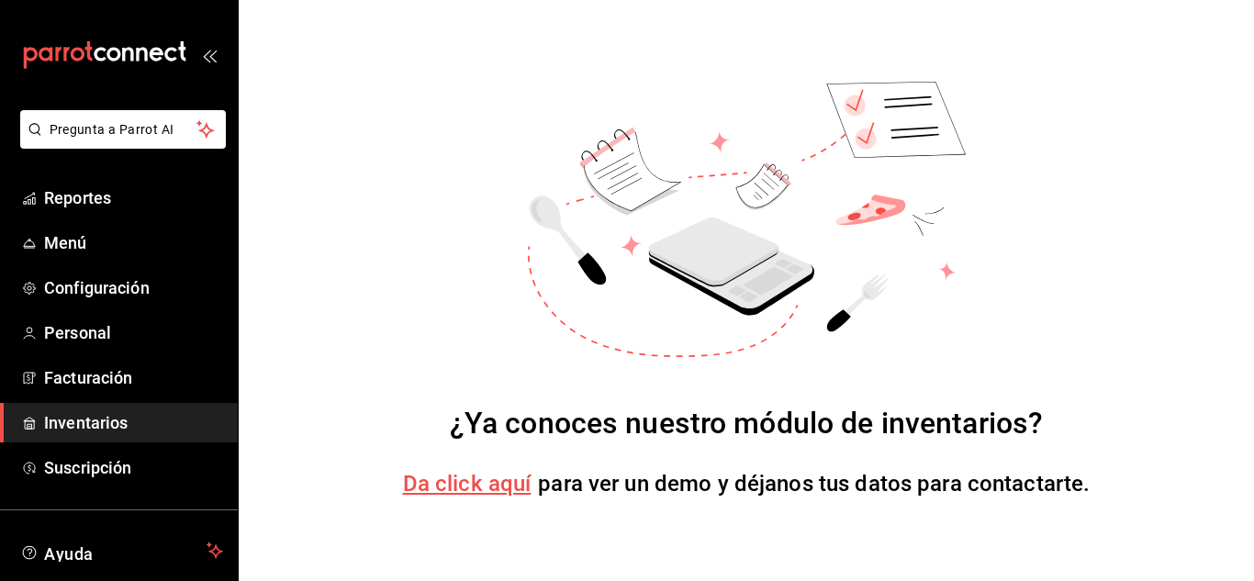
click at [477, 225] on div "¿Ya conoces nuestro módulo de inventarios? Da click aquí para ver un demo y déj…" at bounding box center [746, 290] width 1015 height 581
